Goal: Entertainment & Leisure: Consume media (video, audio)

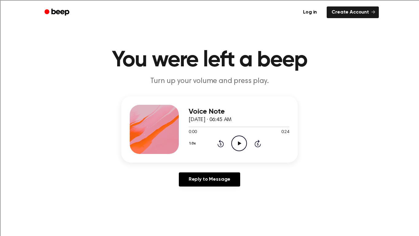
click at [240, 144] on icon "Play Audio" at bounding box center [239, 143] width 16 height 16
click at [238, 144] on icon at bounding box center [239, 143] width 3 height 4
click at [241, 141] on icon "Pause Audio" at bounding box center [239, 143] width 16 height 16
click at [220, 144] on icon at bounding box center [221, 144] width 2 height 2
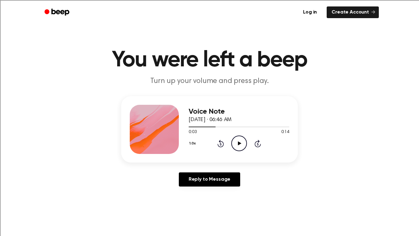
click at [220, 144] on icon at bounding box center [221, 144] width 2 height 2
click at [258, 145] on icon "Skip 5 seconds" at bounding box center [257, 143] width 7 height 8
click at [218, 142] on icon "Rewind 5 seconds" at bounding box center [220, 143] width 7 height 8
click at [244, 144] on icon "Play Audio" at bounding box center [239, 143] width 16 height 16
click at [241, 144] on icon "Pause Audio" at bounding box center [239, 143] width 16 height 16
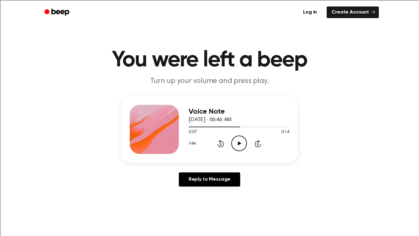
click at [241, 144] on icon "Play Audio" at bounding box center [239, 143] width 16 height 16
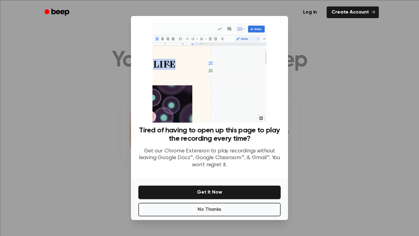
click at [325, 132] on div at bounding box center [209, 118] width 419 height 236
click at [218, 209] on button "No Thanks" at bounding box center [209, 208] width 142 height 13
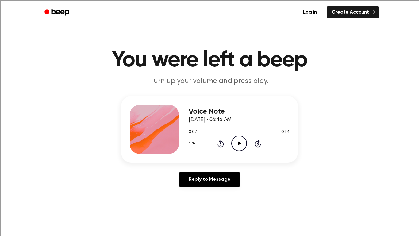
click at [241, 142] on icon "Play Audio" at bounding box center [239, 143] width 16 height 16
click at [220, 144] on icon "Rewind 5 seconds" at bounding box center [220, 143] width 7 height 8
click at [274, 232] on main "You were left a beep Turn up your volume and press play. Voice Note September 1…" at bounding box center [209, 189] width 419 height 378
click at [237, 143] on icon "Play Audio" at bounding box center [239, 143] width 16 height 16
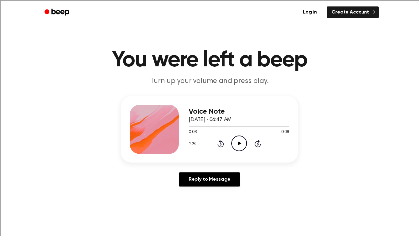
click at [237, 143] on icon "Play Audio" at bounding box center [239, 143] width 16 height 16
click at [239, 145] on icon "Pause Audio" at bounding box center [239, 143] width 16 height 16
click at [218, 144] on icon at bounding box center [221, 143] width 6 height 7
click at [234, 143] on icon "Play Audio" at bounding box center [239, 143] width 16 height 16
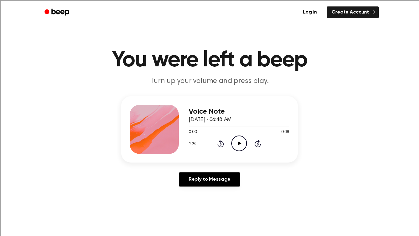
click at [239, 144] on icon "Play Audio" at bounding box center [239, 143] width 16 height 16
click at [239, 149] on icon "Play Audio" at bounding box center [239, 143] width 16 height 16
click at [239, 141] on icon "Play Audio" at bounding box center [239, 143] width 16 height 16
